Goal: Task Accomplishment & Management: Complete application form

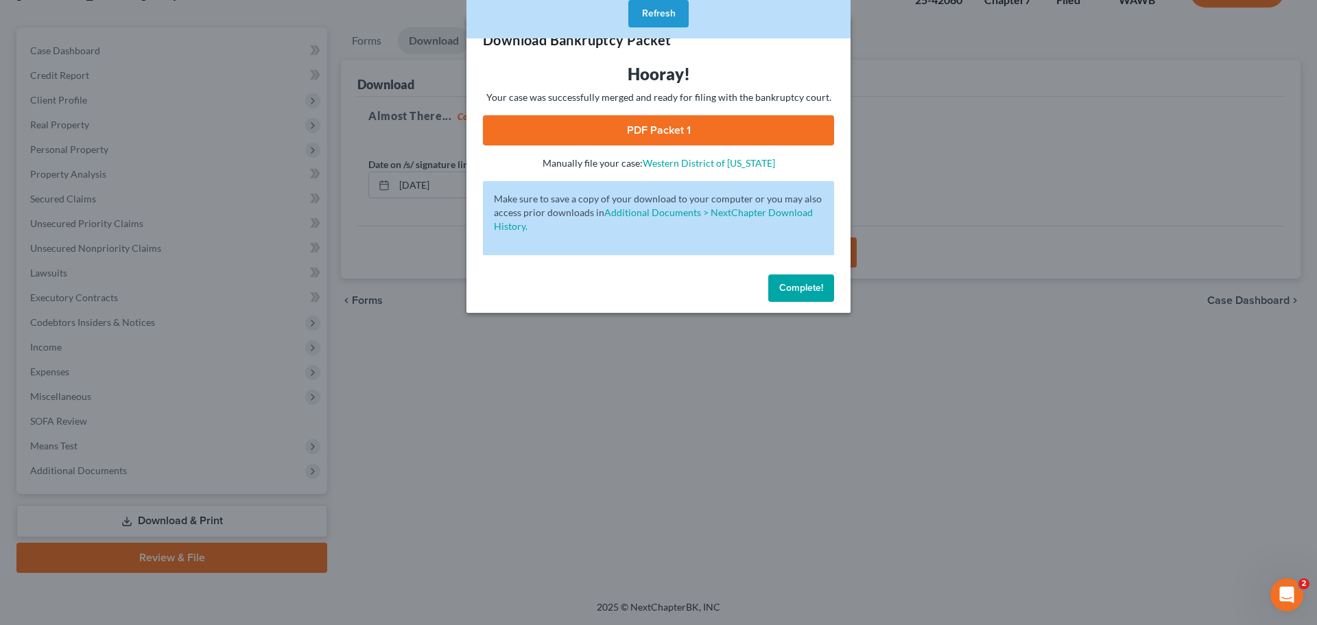
click at [666, 9] on button "Refresh" at bounding box center [658, 13] width 60 height 27
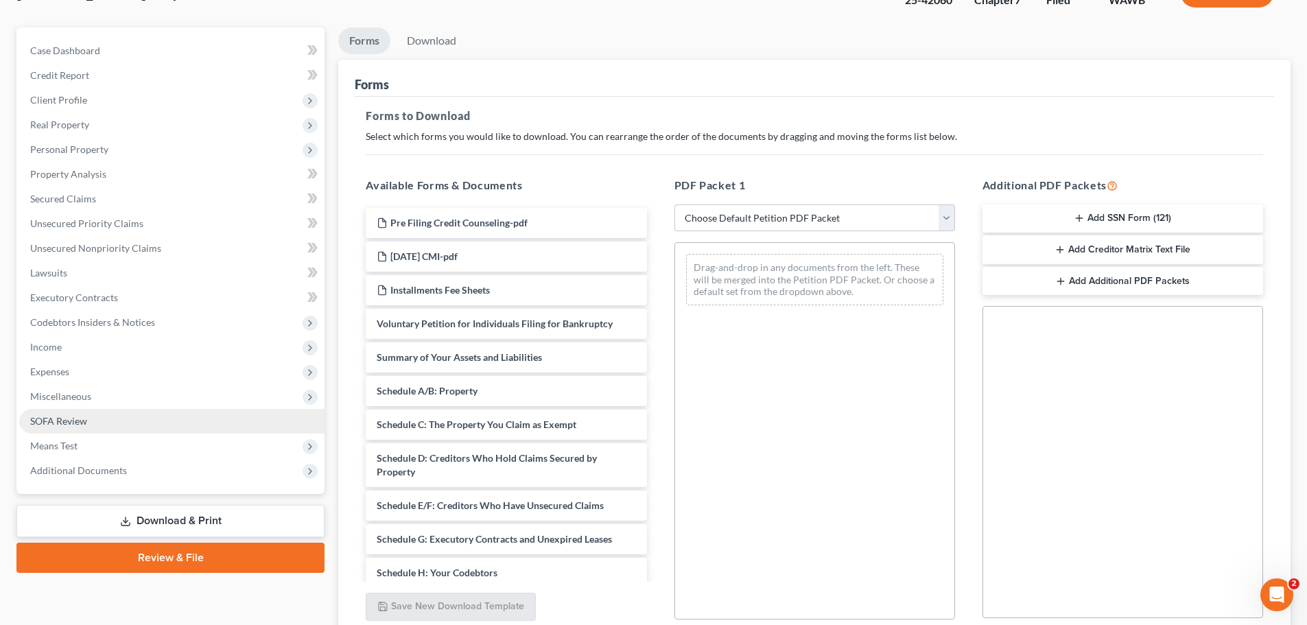
click at [110, 409] on link "SOFA Review" at bounding box center [171, 421] width 305 height 25
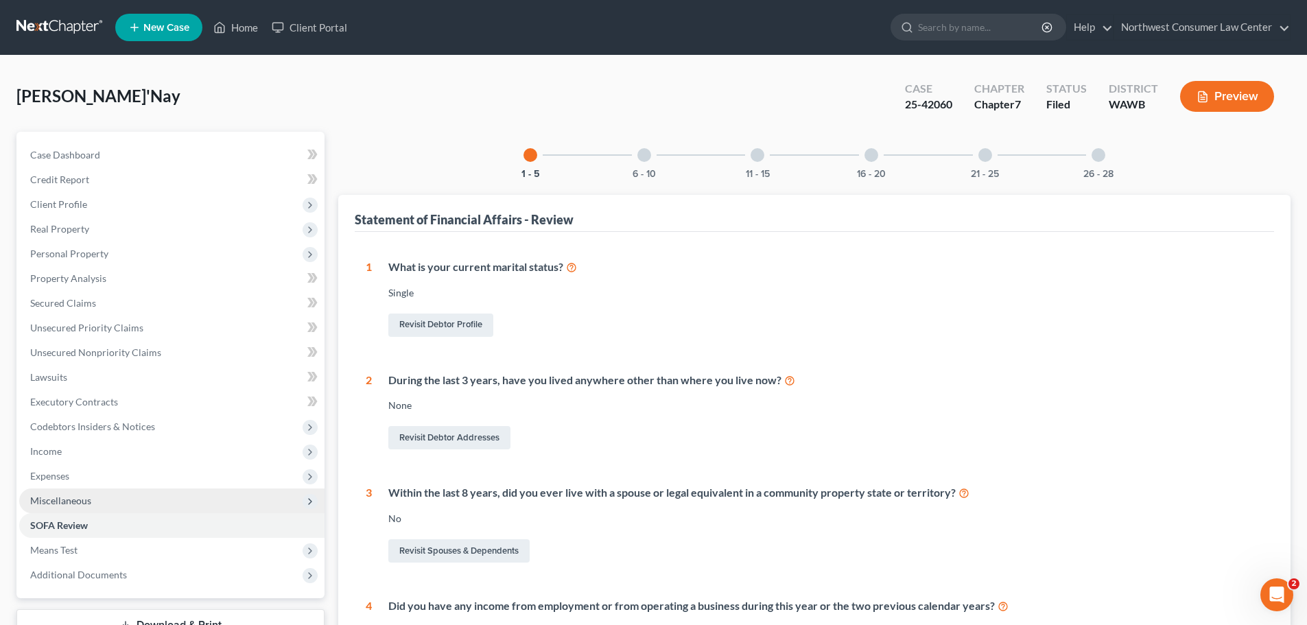
click at [131, 495] on span "Miscellaneous" at bounding box center [171, 500] width 305 height 25
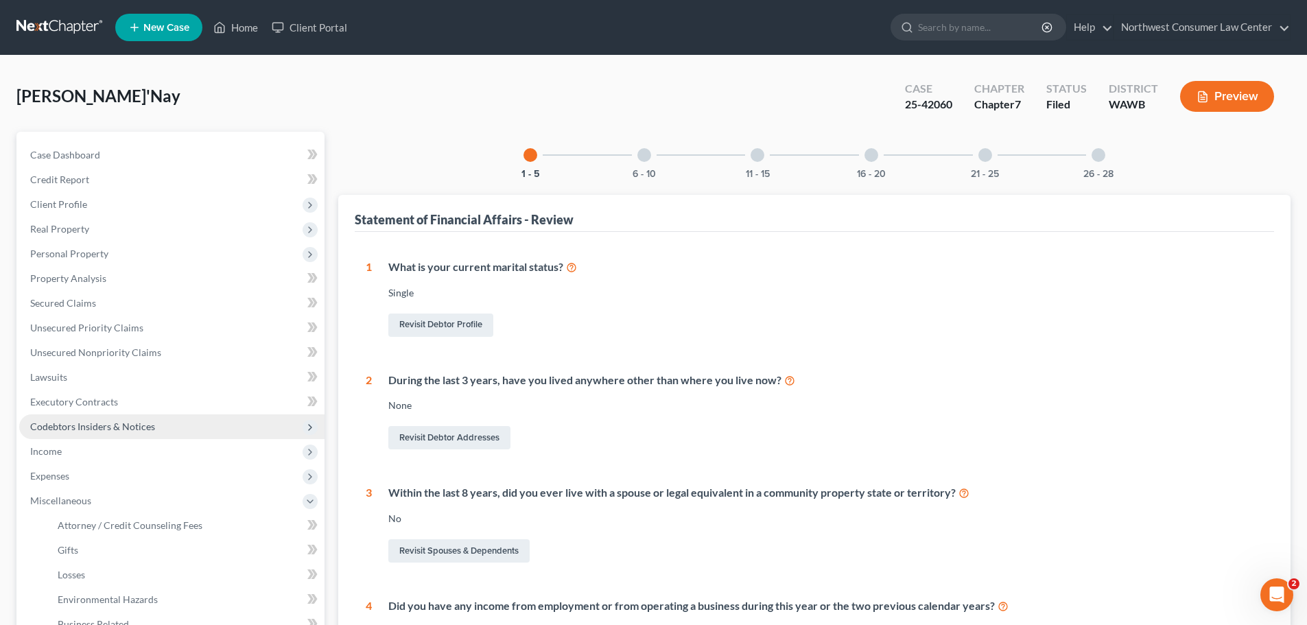
click at [155, 423] on span "Codebtors Insiders & Notices" at bounding box center [171, 426] width 305 height 25
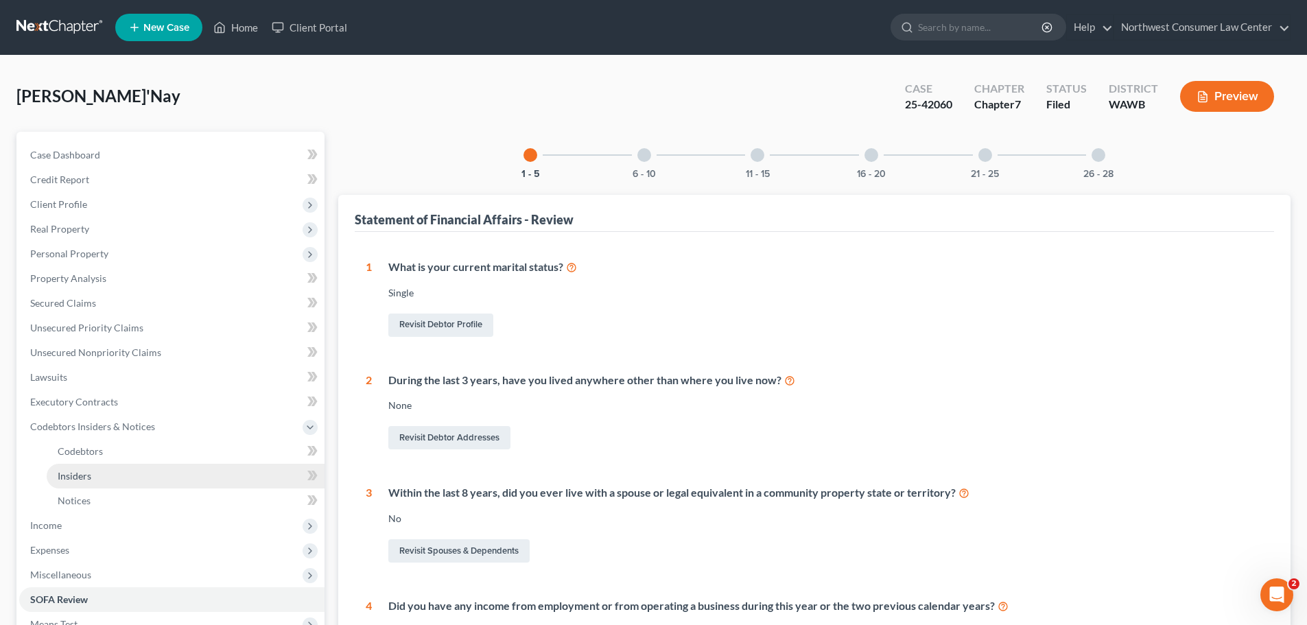
click at [171, 474] on link "Insiders" at bounding box center [186, 476] width 278 height 25
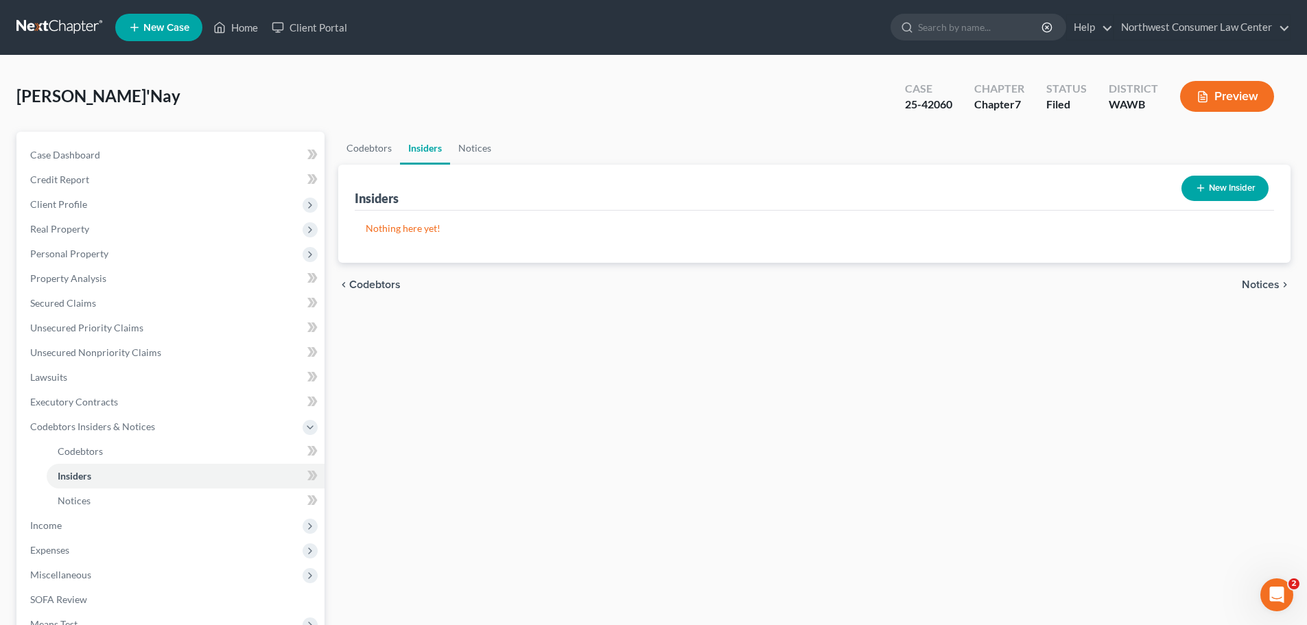
click at [1222, 194] on button "New Insider" at bounding box center [1224, 188] width 87 height 25
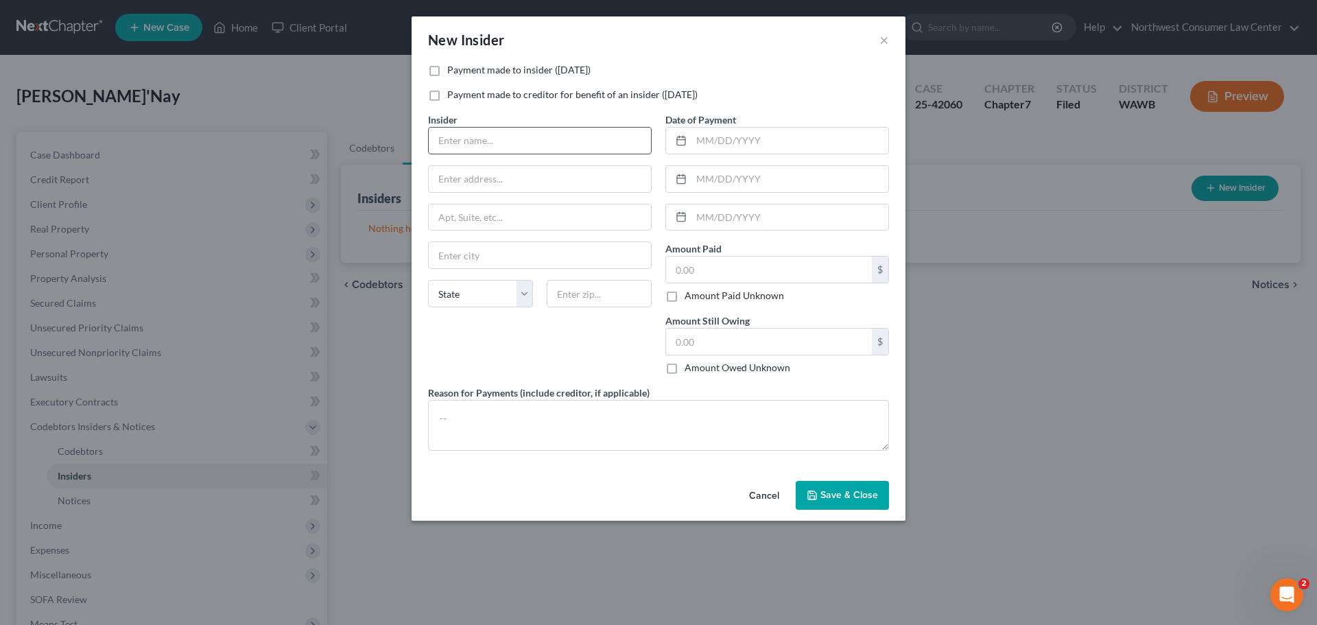
click at [482, 139] on input "text" at bounding box center [540, 141] width 222 height 26
type input "Mother"
click at [762, 272] on input "text" at bounding box center [769, 270] width 206 height 26
type input "1,100"
click at [753, 223] on input "text" at bounding box center [790, 217] width 197 height 26
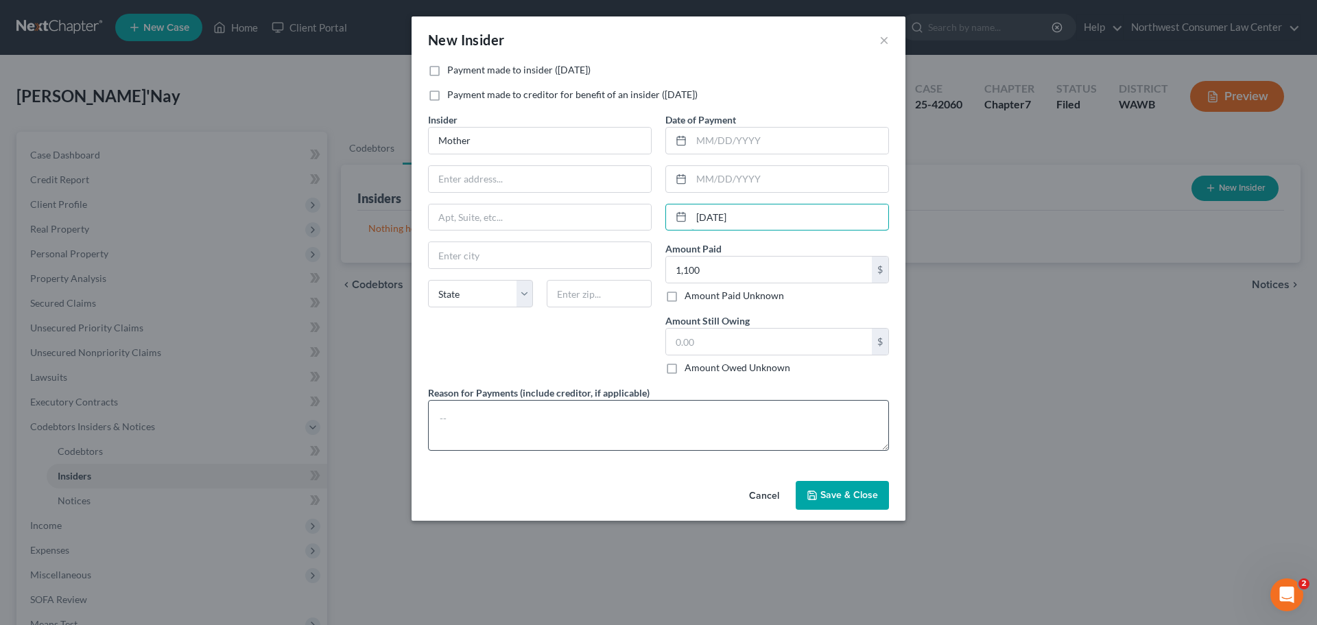
type input "[DATE]"
click at [552, 426] on textarea at bounding box center [658, 425] width 461 height 51
click at [847, 499] on span "Save & Close" at bounding box center [850, 495] width 58 height 12
